Goal: Task Accomplishment & Management: Complete application form

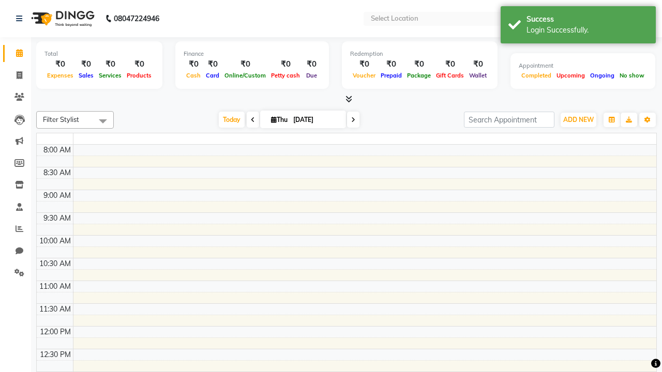
select select "en"
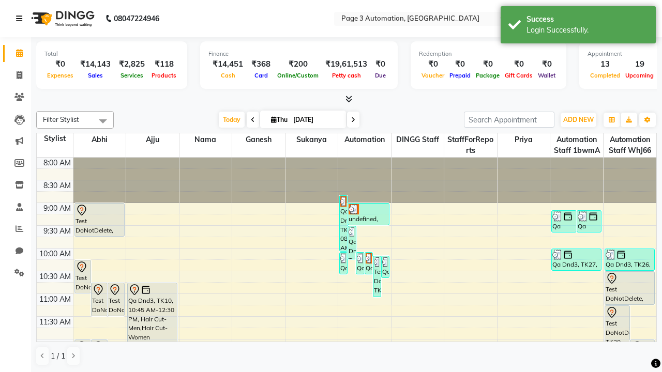
click at [21, 19] on icon at bounding box center [19, 18] width 6 height 7
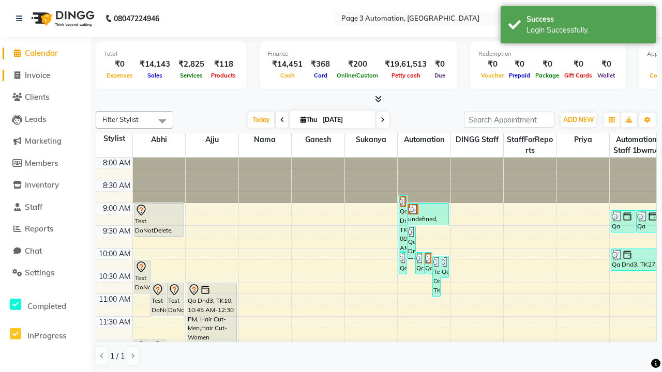
click at [45, 75] on span "Invoice" at bounding box center [37, 75] width 25 height 10
select select "service"
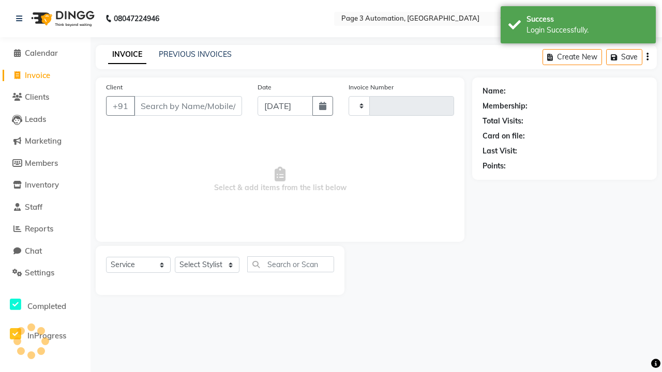
type input "10096"
select select "2774"
click at [21, 19] on icon at bounding box center [19, 18] width 6 height 7
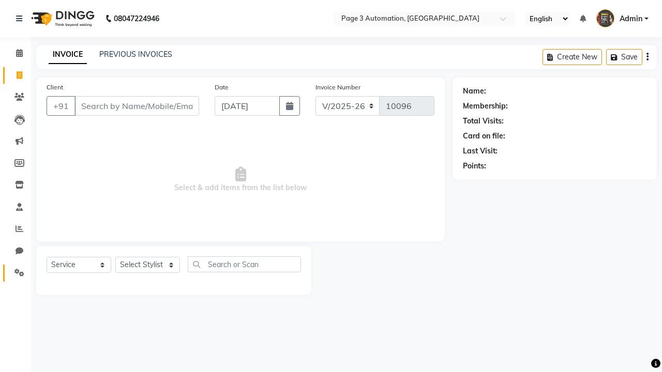
click at [16, 273] on icon at bounding box center [19, 273] width 10 height 8
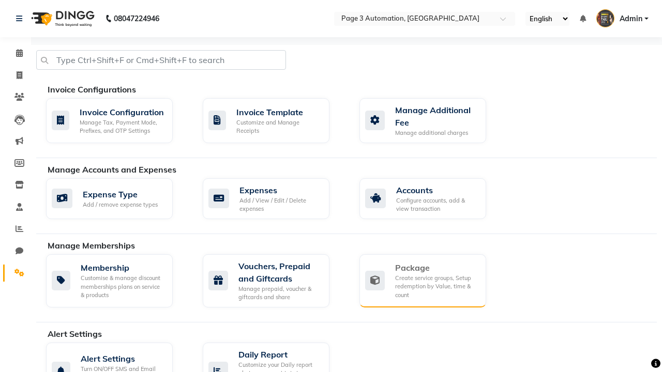
click at [436, 268] on div "Package" at bounding box center [436, 268] width 83 height 12
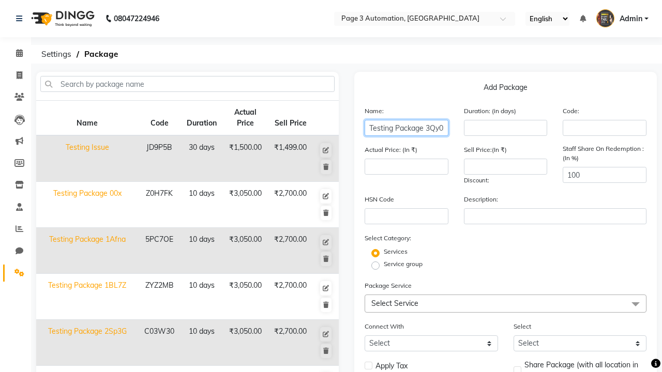
type input "Testing Package 3Qy0S"
type input "10"
type input "3050"
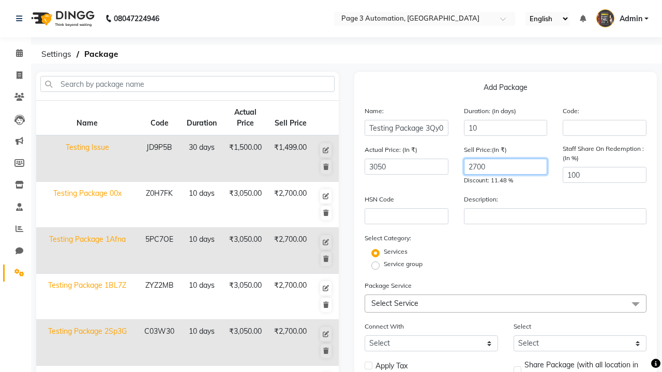
type input "2700"
click at [403, 264] on label "Service group" at bounding box center [403, 264] width 39 height 9
click at [382, 264] on input "Service group" at bounding box center [379, 265] width 7 height 7
radio input "true"
radio input "false"
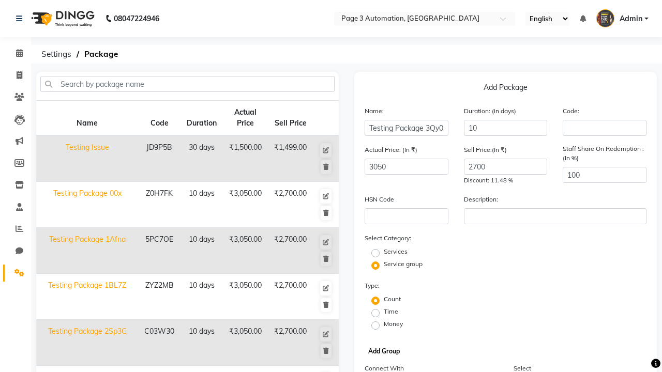
click at [384, 352] on button "Add Group" at bounding box center [384, 351] width 37 height 14
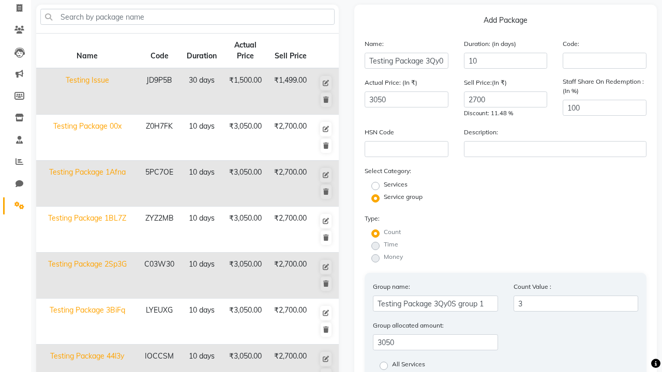
type input "3"
click at [409, 366] on label "All Services" at bounding box center [408, 366] width 33 height 12
click at [391, 366] on input "All Services" at bounding box center [387, 365] width 7 height 7
radio input "true"
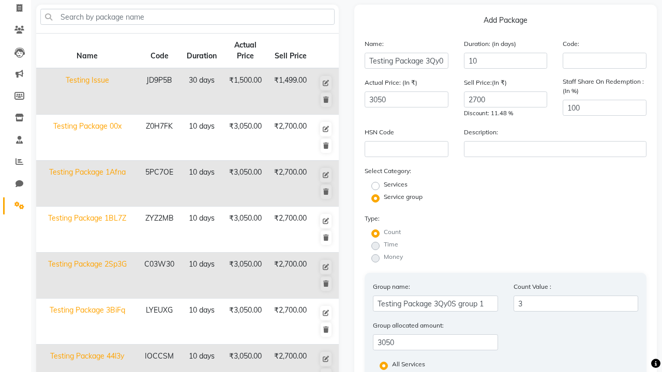
scroll to position [273, 0]
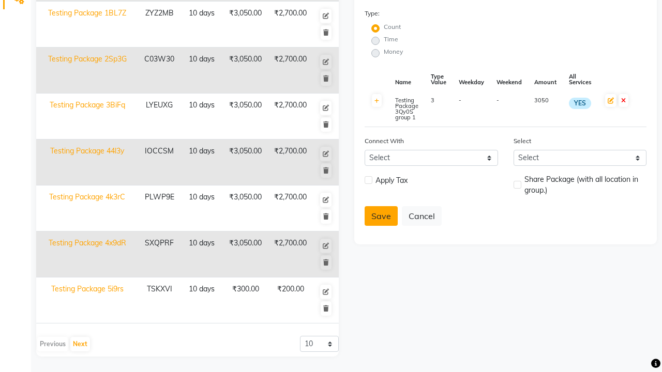
click at [381, 216] on button "Save" at bounding box center [381, 216] width 33 height 20
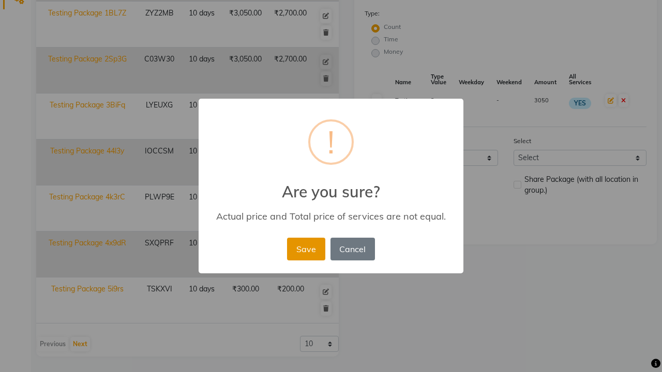
click at [306, 249] on button "Save" at bounding box center [306, 249] width 38 height 23
radio input "true"
radio input "false"
select select
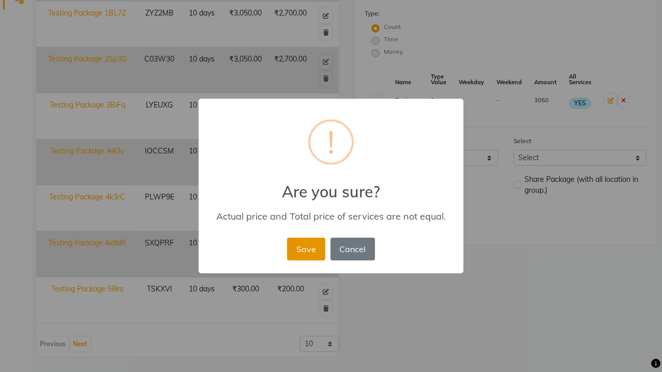
checkbox input "false"
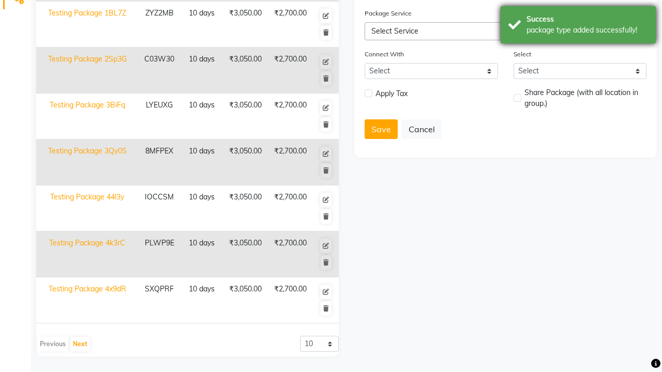
click at [578, 26] on div "package type added successfully!" at bounding box center [588, 30] width 122 height 11
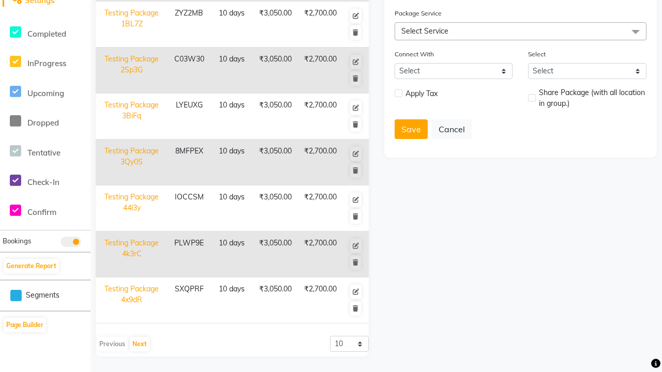
scroll to position [0, 0]
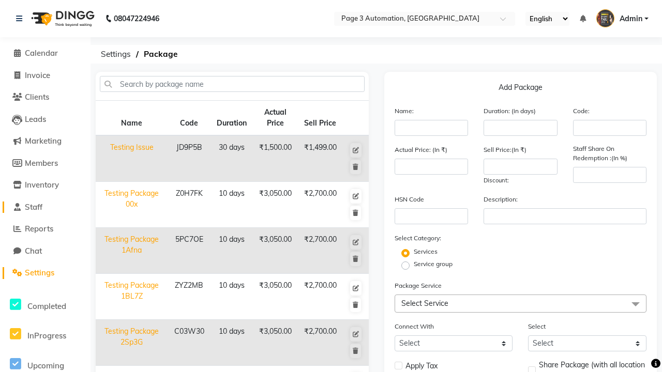
click at [45, 207] on link "Staff" at bounding box center [45, 208] width 85 height 12
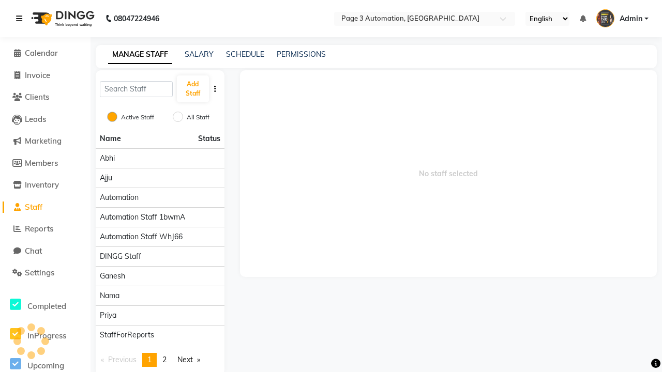
click at [21, 19] on icon at bounding box center [19, 18] width 6 height 7
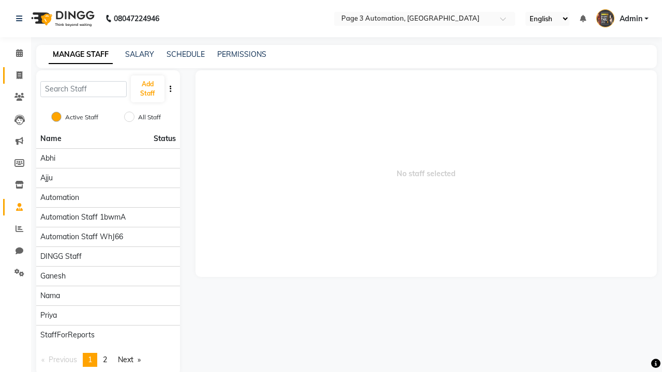
click at [16, 75] on span at bounding box center [19, 76] width 18 height 12
select select "2774"
select select "service"
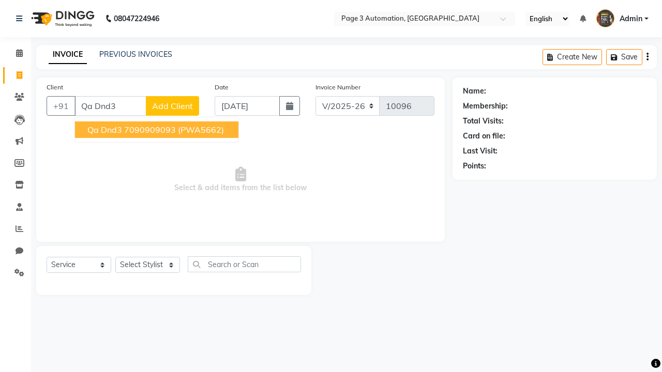
click at [158, 130] on ngb-highlight "7090909093" at bounding box center [150, 130] width 52 height 10
type input "7090909093"
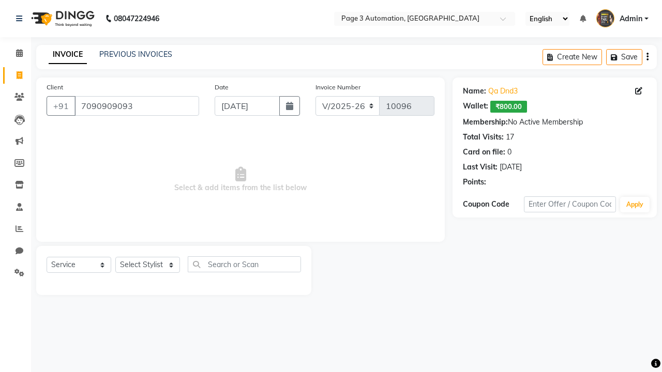
select select "package"
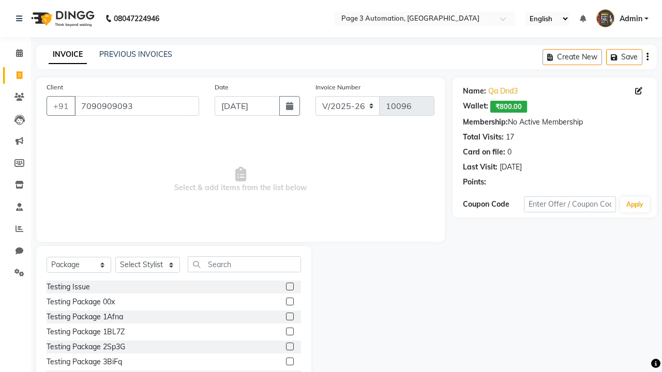
select select "93067"
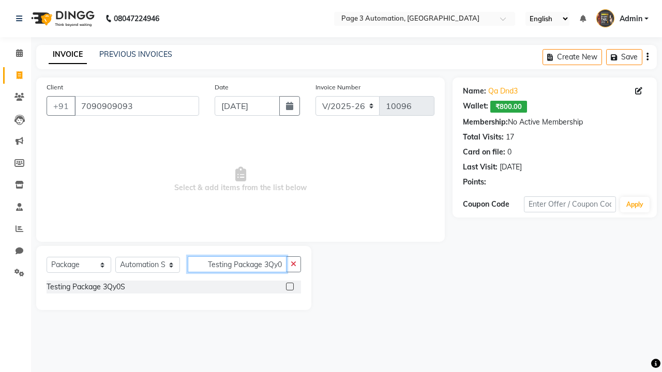
type input "Testing Package 3Qy0S"
click at [290, 287] on label at bounding box center [290, 287] width 8 height 8
click at [290, 287] on input "checkbox" at bounding box center [289, 287] width 7 height 7
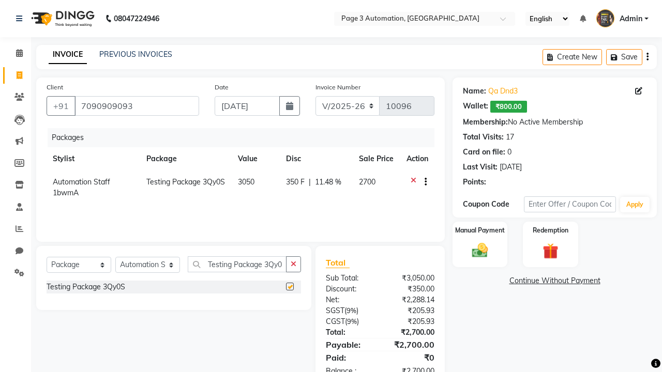
checkbox input "false"
click at [480, 231] on label "Manual Payment" at bounding box center [480, 231] width 52 height 10
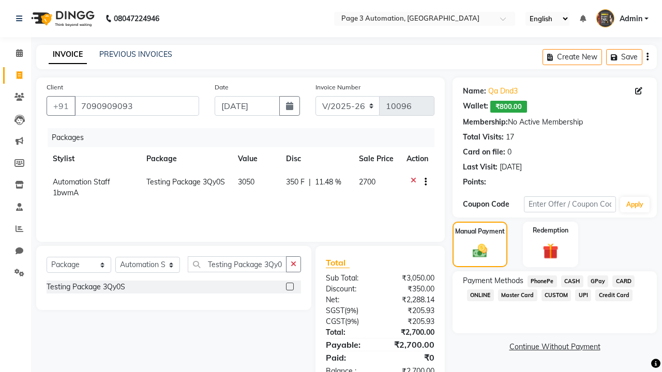
click at [572, 281] on span "CASH" at bounding box center [572, 282] width 22 height 12
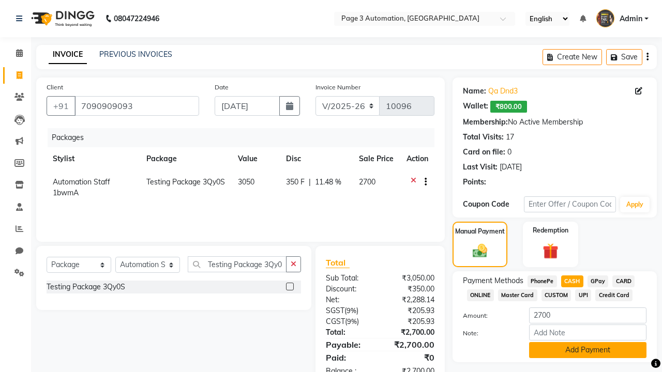
click at [588, 350] on button "Add Payment" at bounding box center [587, 350] width 117 height 16
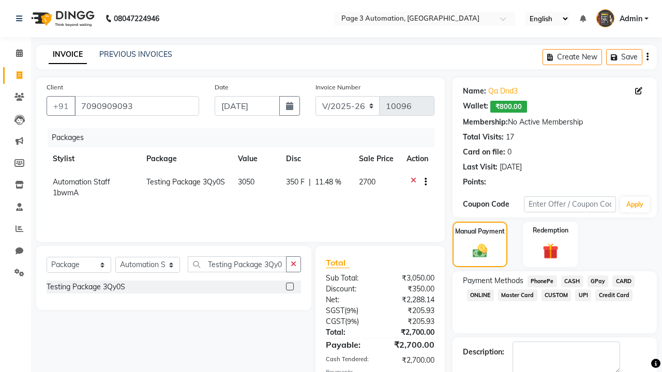
checkbox input "false"
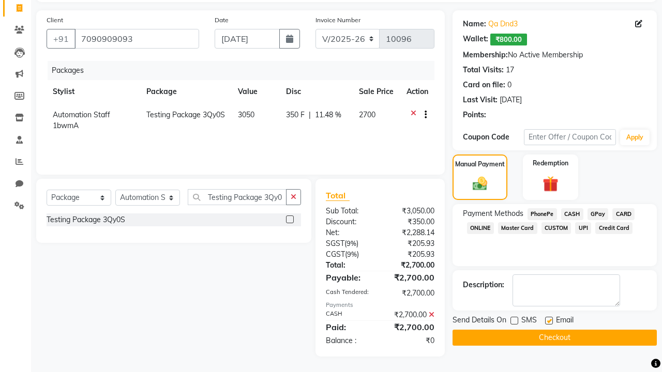
click at [549, 321] on label at bounding box center [549, 321] width 8 height 8
click at [549, 321] on input "checkbox" at bounding box center [548, 321] width 7 height 7
checkbox input "false"
click at [554, 338] on button "Checkout" at bounding box center [555, 338] width 204 height 16
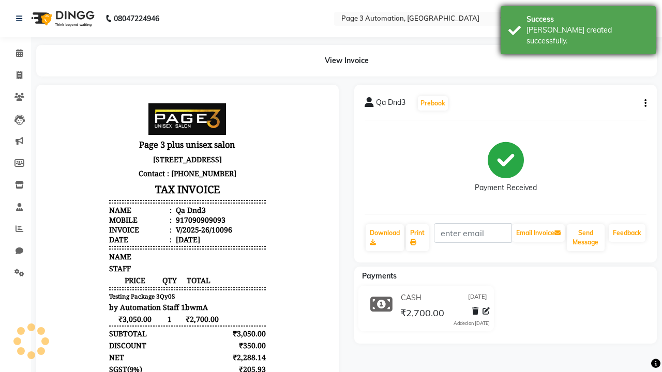
click at [578, 26] on div "[PERSON_NAME] created successfully." at bounding box center [588, 36] width 122 height 22
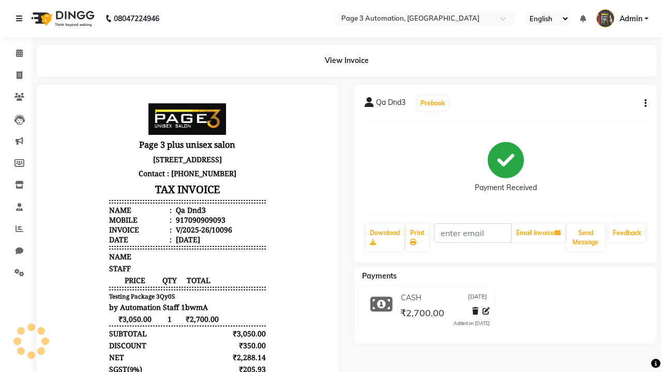
click at [21, 19] on icon at bounding box center [19, 18] width 6 height 7
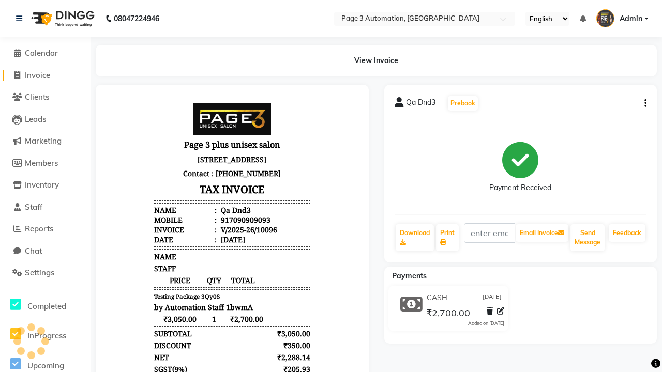
click at [45, 75] on span "Invoice" at bounding box center [37, 75] width 25 height 10
select select "2774"
select select "service"
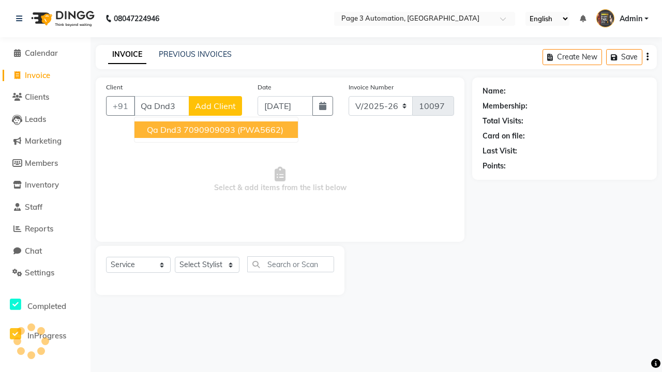
click at [217, 130] on ngb-highlight "7090909093" at bounding box center [210, 130] width 52 height 10
type input "7090909093"
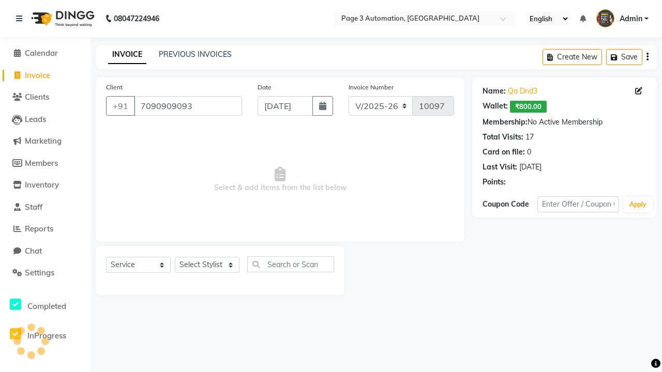
select select "93067"
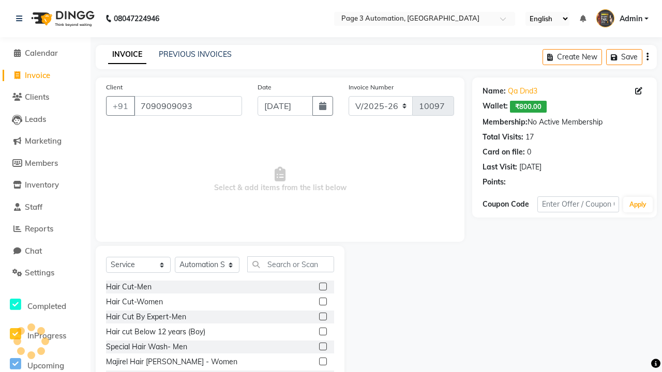
click at [322, 332] on label at bounding box center [323, 332] width 8 height 8
click at [322, 332] on input "checkbox" at bounding box center [322, 332] width 7 height 7
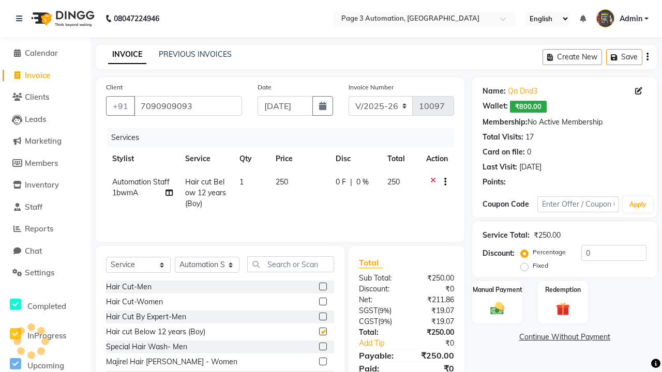
checkbox input "false"
click at [563, 290] on label "Redemption" at bounding box center [562, 289] width 37 height 10
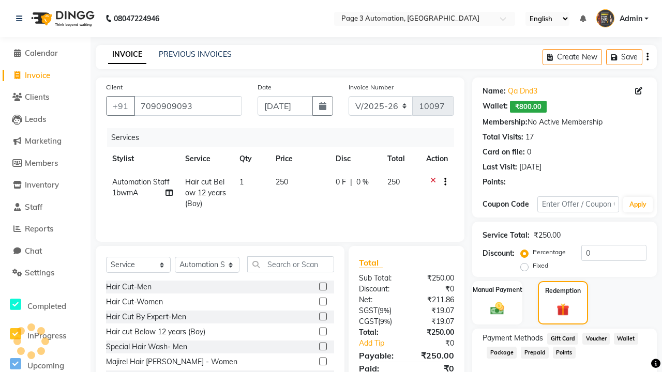
click at [502, 352] on span "Package" at bounding box center [502, 353] width 30 height 12
